Goal: Transaction & Acquisition: Purchase product/service

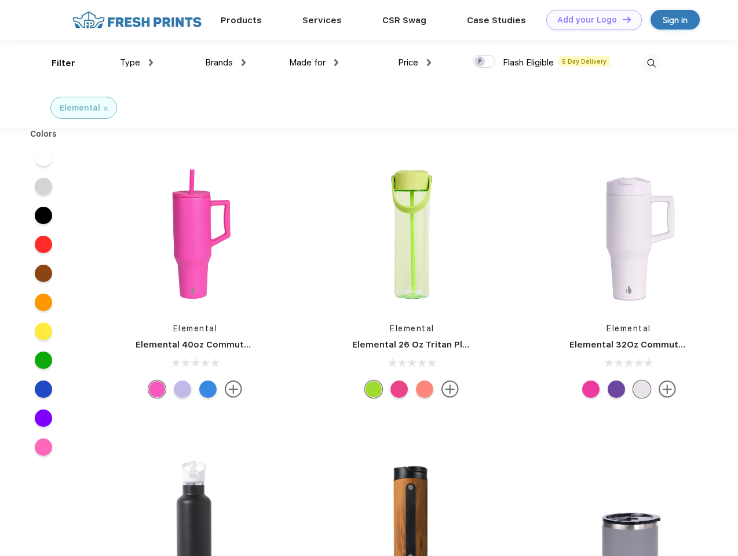
scroll to position [1, 0]
click at [590, 20] on link "Add your Logo Design Tool" at bounding box center [594, 20] width 96 height 20
click at [0, 0] on div "Design Tool" at bounding box center [0, 0] width 0 height 0
click at [622, 19] on link "Add your Logo Design Tool" at bounding box center [594, 20] width 96 height 20
click at [56, 63] on div "Filter" at bounding box center [64, 63] width 24 height 13
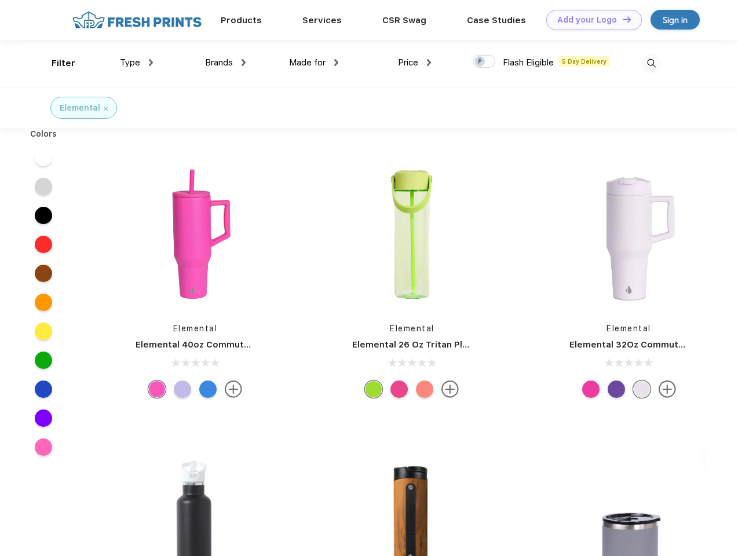
click at [137, 63] on span "Type" at bounding box center [130, 62] width 20 height 10
click at [225, 63] on span "Brands" at bounding box center [219, 62] width 28 height 10
click at [314, 63] on span "Made for" at bounding box center [307, 62] width 36 height 10
click at [415, 63] on span "Price" at bounding box center [408, 62] width 20 height 10
click at [484, 62] on div at bounding box center [484, 61] width 23 height 13
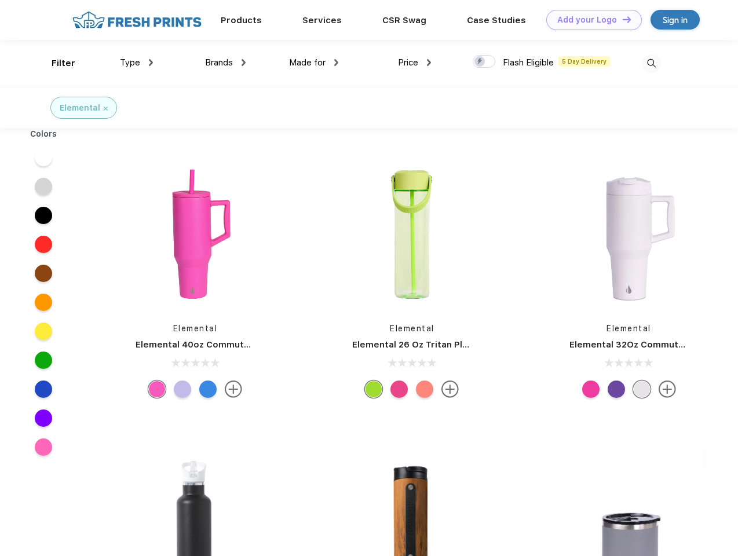
click at [480, 62] on input "checkbox" at bounding box center [477, 58] width 8 height 8
click at [651, 63] on img at bounding box center [651, 63] width 19 height 19
